Goal: Transaction & Acquisition: Purchase product/service

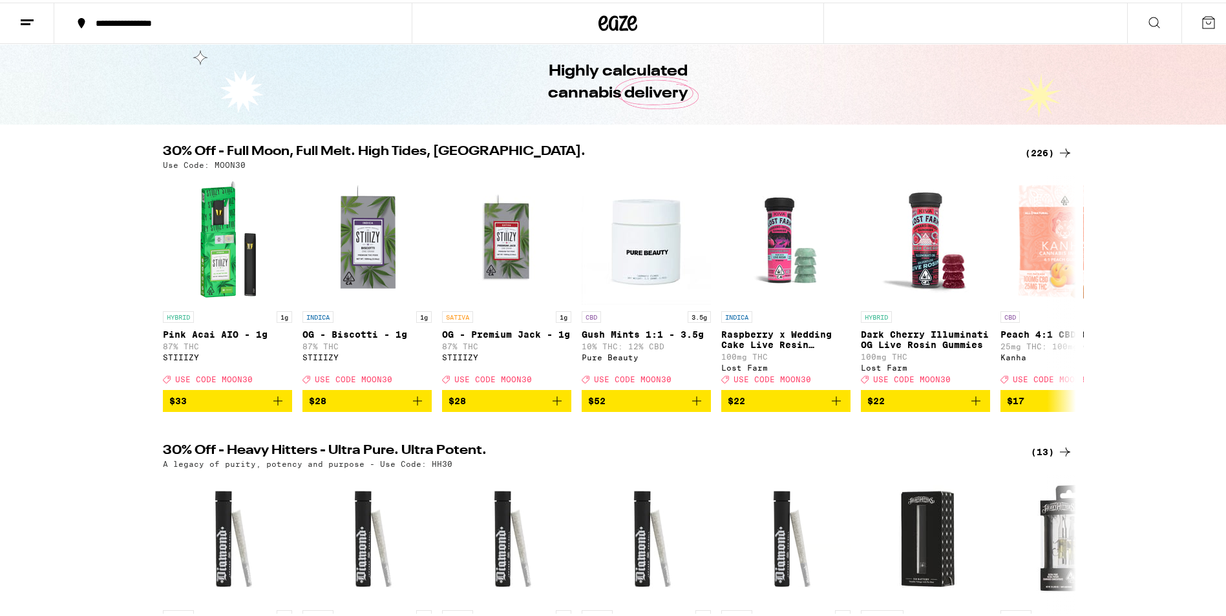
scroll to position [65, 0]
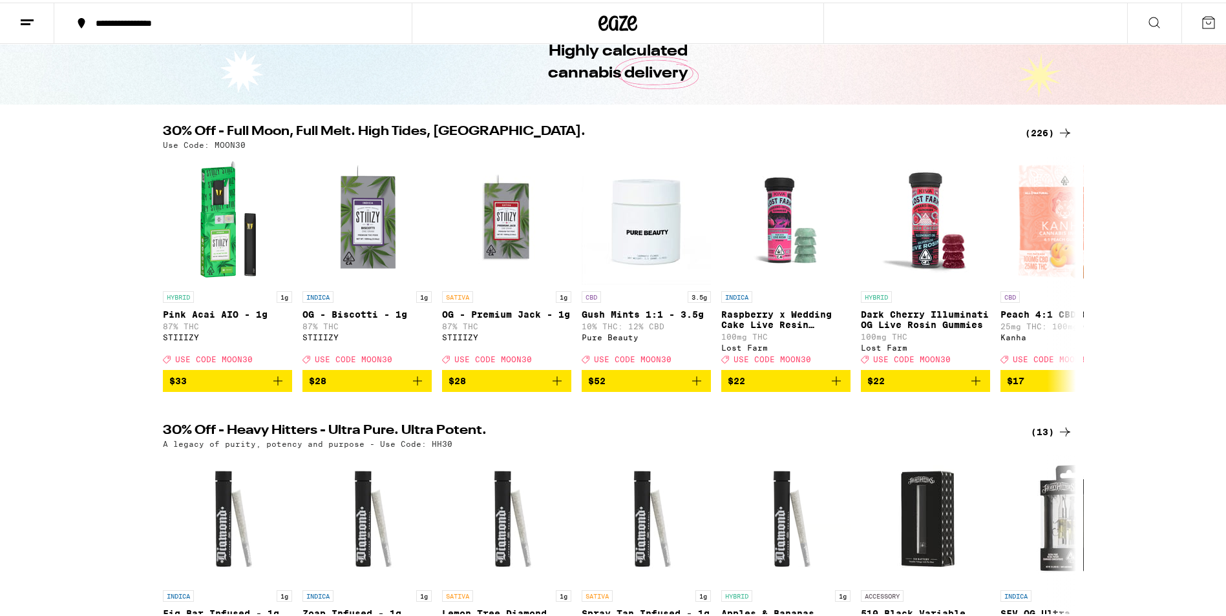
click at [1067, 131] on icon at bounding box center [1065, 131] width 16 height 16
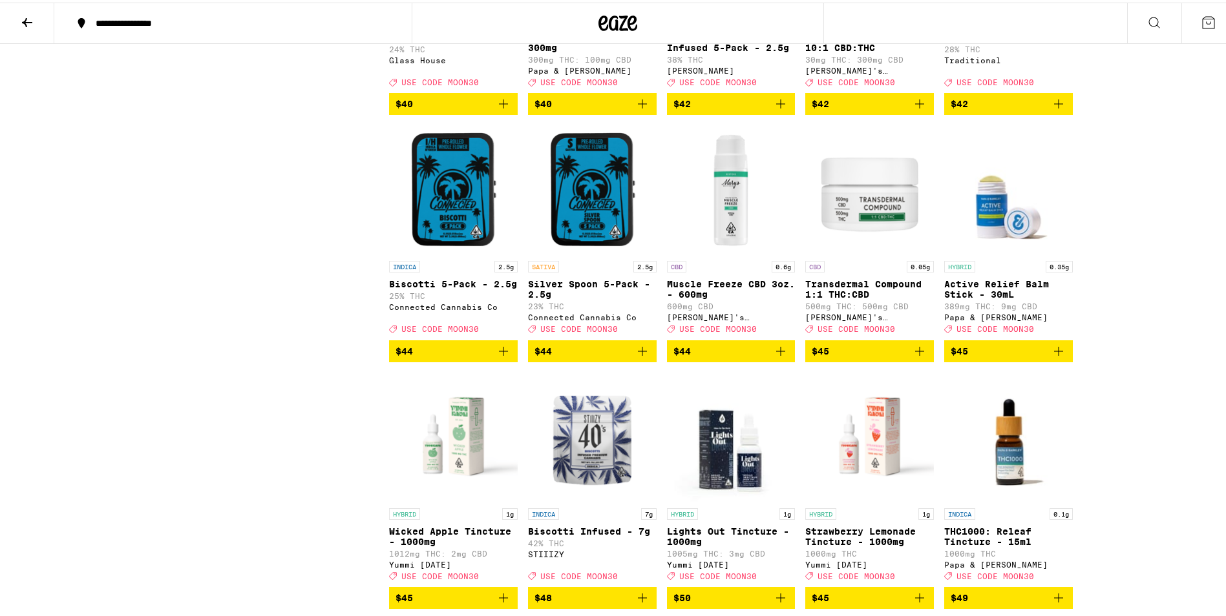
scroll to position [9692, 0]
